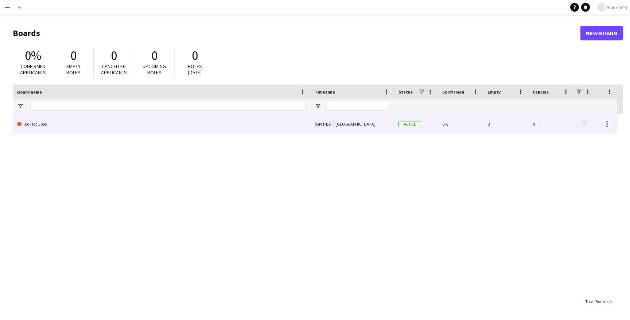
click at [58, 125] on link "Ad Hoc Jobs" at bounding box center [161, 124] width 289 height 20
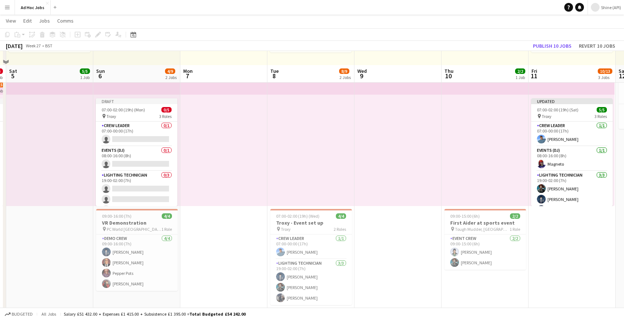
scroll to position [151, 0]
click at [11, 13] on button "Menu" at bounding box center [7, 7] width 15 height 15
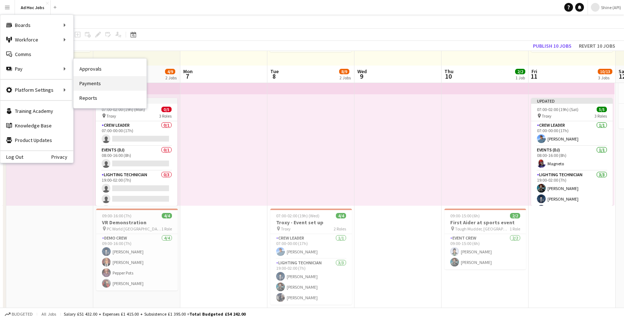
click at [91, 83] on link "Payments" at bounding box center [110, 83] width 73 height 15
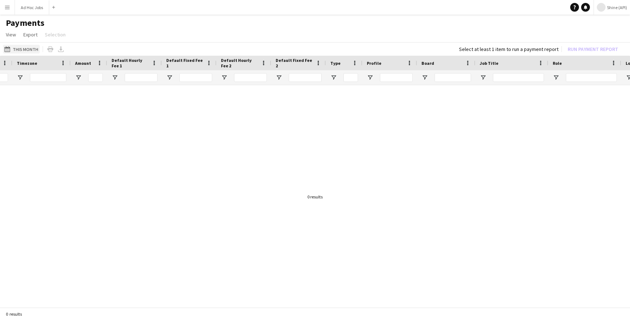
click at [10, 47] on app-icon "This Month" at bounding box center [8, 49] width 8 height 6
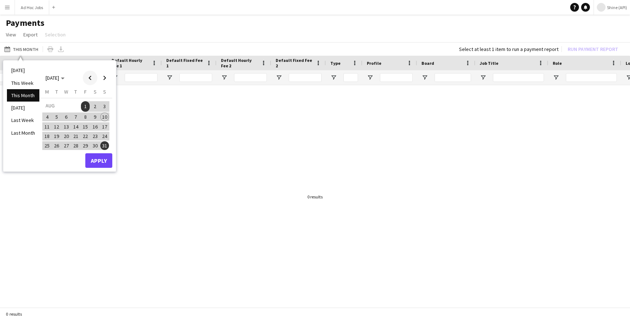
click at [90, 77] on span "Previous month" at bounding box center [90, 78] width 15 height 15
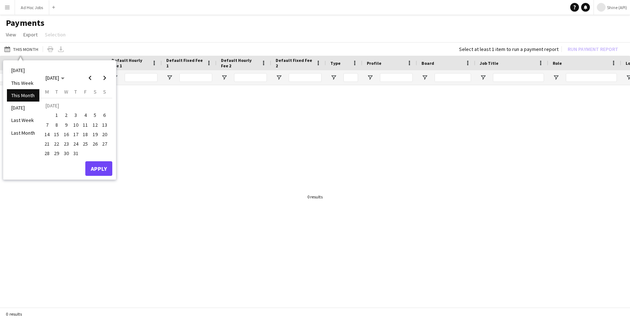
click at [58, 118] on span "1" at bounding box center [56, 115] width 9 height 9
click at [80, 155] on button "31" at bounding box center [75, 153] width 9 height 9
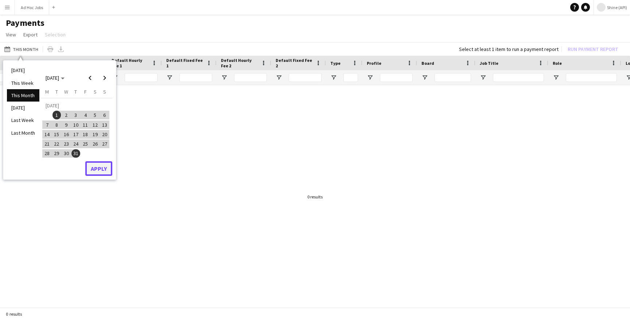
click at [92, 163] on button "Apply" at bounding box center [98, 168] width 27 height 15
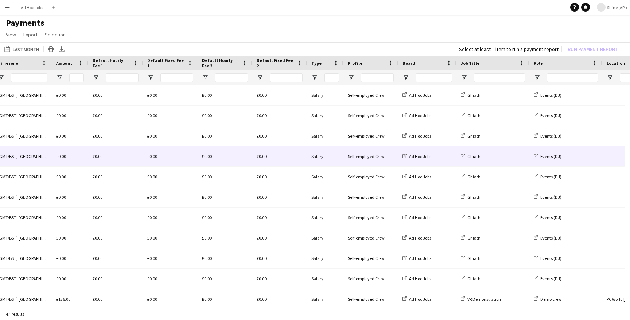
scroll to position [0, 315]
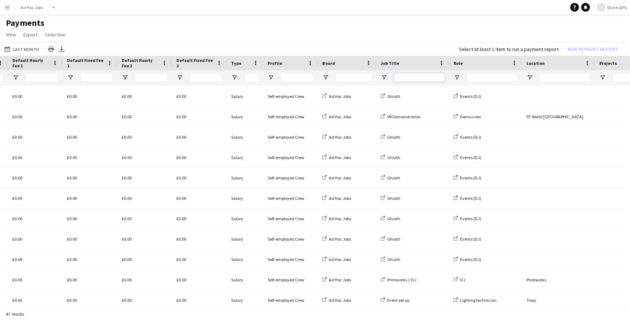
click at [402, 75] on input "Job Title Filter Input" at bounding box center [419, 77] width 51 height 9
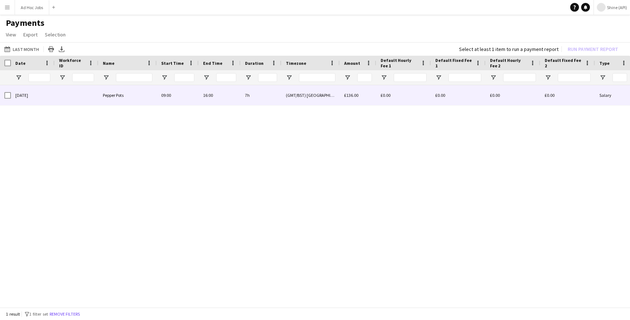
type input "**"
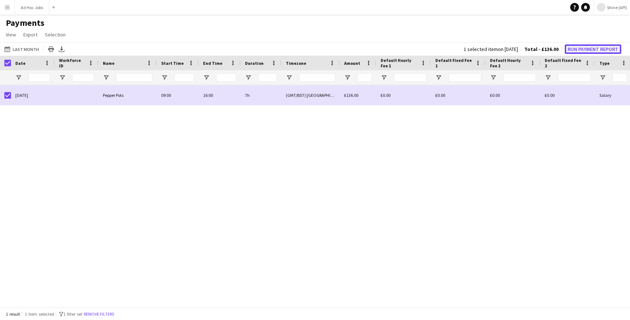
click at [581, 53] on button "Run Payment Report" at bounding box center [593, 48] width 56 height 9
